Goal: Task Accomplishment & Management: Use online tool/utility

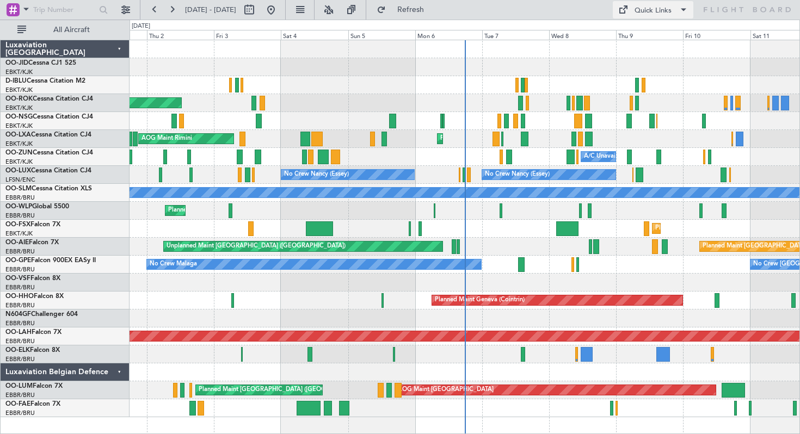
click at [652, 3] on button "Quick Links" at bounding box center [653, 9] width 81 height 17
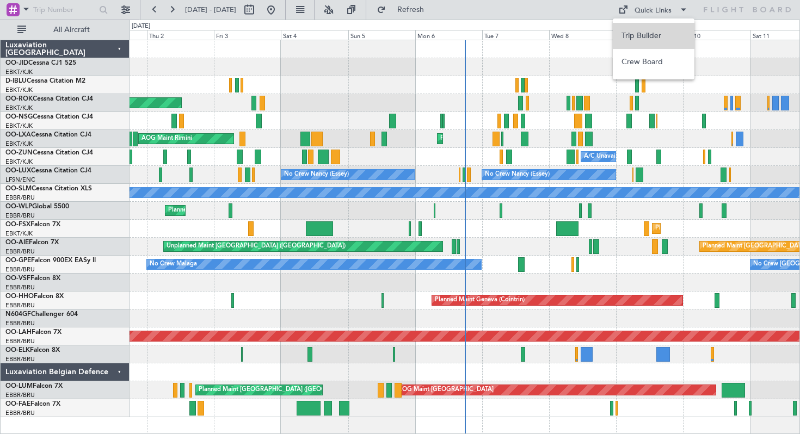
click at [647, 33] on button "Trip Builder" at bounding box center [654, 36] width 82 height 26
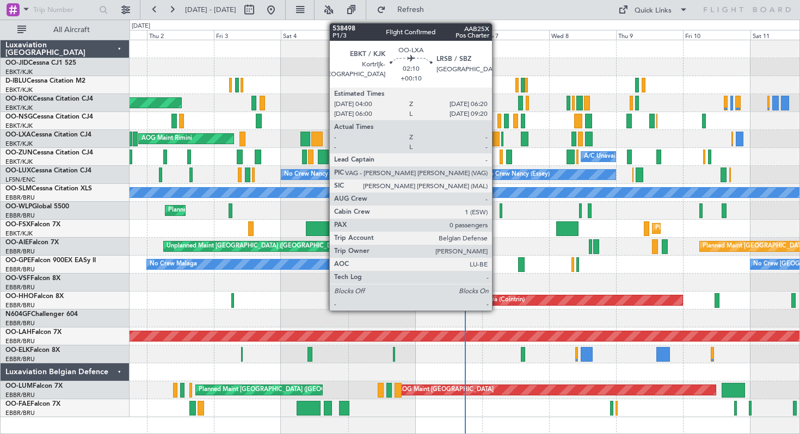
click at [497, 140] on div at bounding box center [496, 139] width 7 height 15
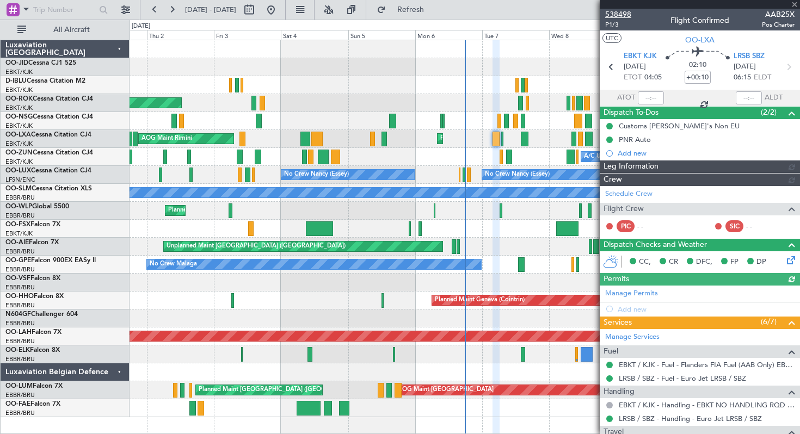
click at [612, 13] on span "538498" at bounding box center [618, 14] width 26 height 11
